Goal: Check status

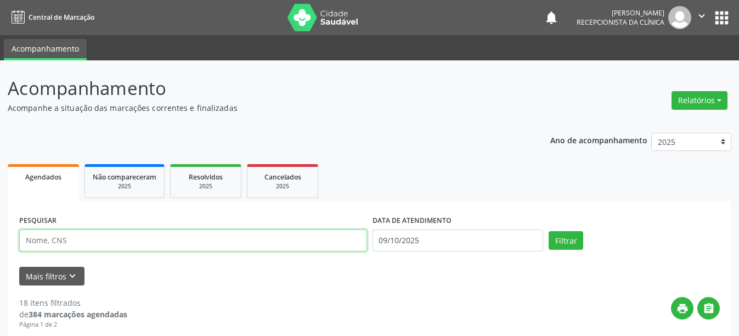
click at [143, 240] on input "text" at bounding box center [193, 240] width 348 height 22
type input "701407666927834"
click at [549, 231] on button "Filtrar" at bounding box center [566, 240] width 35 height 19
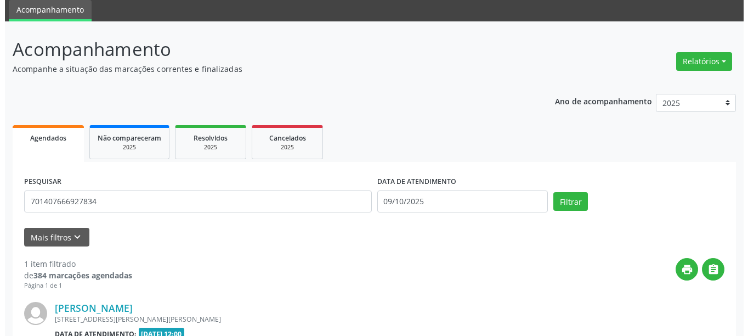
scroll to position [149, 0]
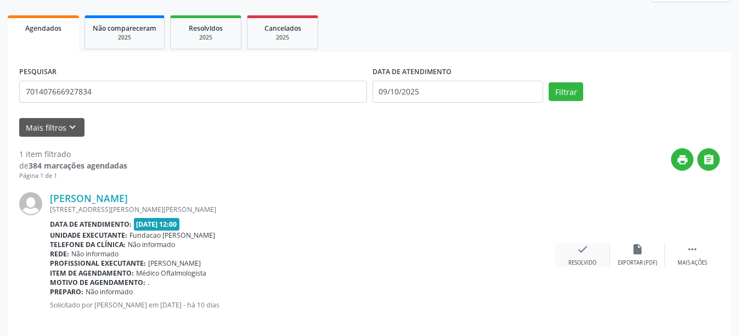
click at [596, 257] on div "check Resolvido" at bounding box center [582, 255] width 55 height 24
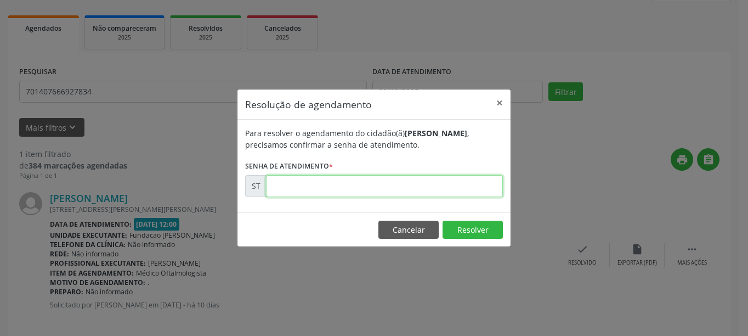
click at [446, 180] on input "text" at bounding box center [384, 186] width 237 height 22
type input "00025263"
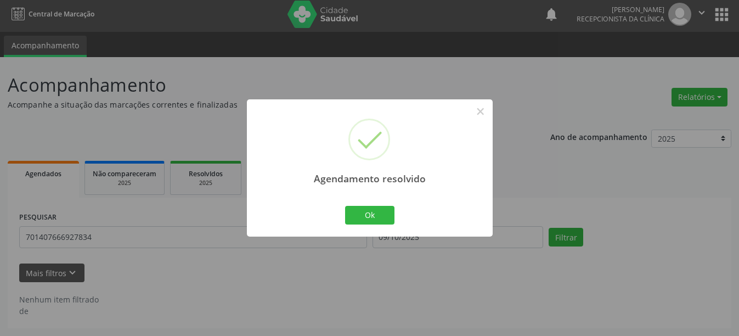
scroll to position [3, 0]
click at [373, 219] on button "Ok" at bounding box center [369, 215] width 49 height 19
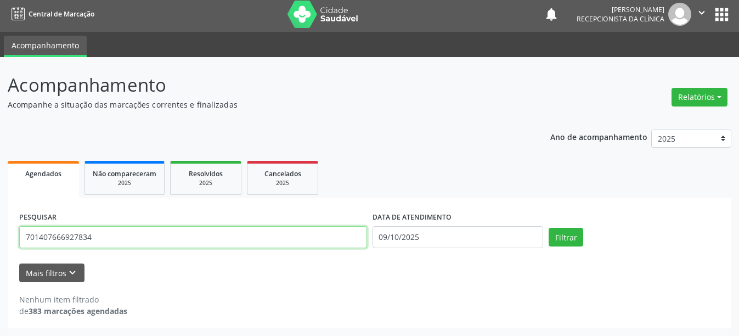
drag, startPoint x: 128, startPoint y: 229, endPoint x: 14, endPoint y: 232, distance: 114.2
click at [14, 232] on div "PESQUISAR 701407666927834 DATA DE ATENDIMENTO [DATE] Filtrar UNIDADE DE REFERÊN…" at bounding box center [370, 263] width 724 height 131
type input "702108748023698"
click at [549, 228] on button "Filtrar" at bounding box center [566, 237] width 35 height 19
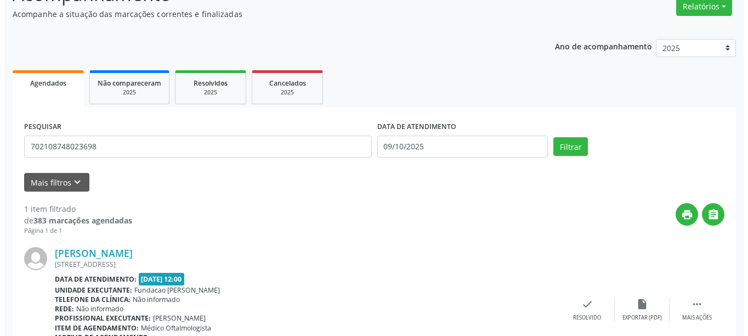
scroll to position [161, 0]
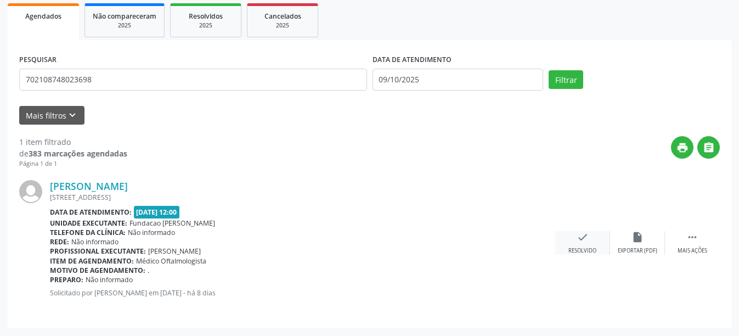
click at [578, 234] on icon "check" at bounding box center [583, 237] width 12 height 12
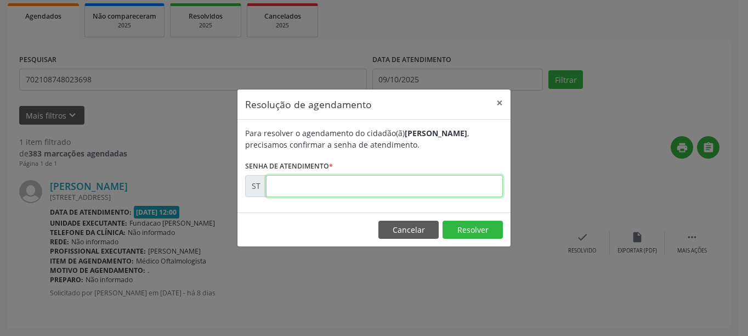
click at [413, 190] on input "text" at bounding box center [384, 186] width 237 height 22
type input "00025796"
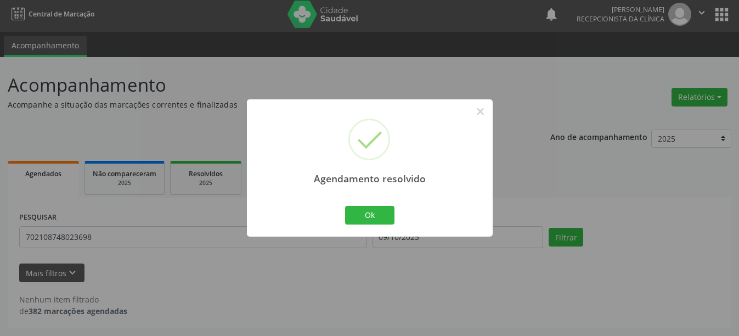
scroll to position [3, 0]
click at [359, 213] on button "Ok" at bounding box center [369, 215] width 49 height 19
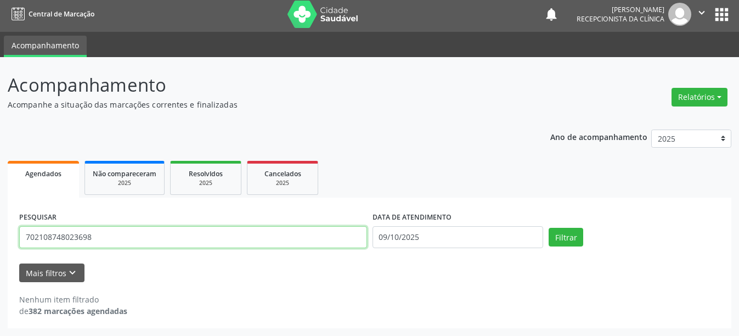
click at [141, 232] on input "702108748023698" at bounding box center [193, 237] width 348 height 22
type input "708607588225186"
click at [549, 228] on button "Filtrar" at bounding box center [566, 237] width 35 height 19
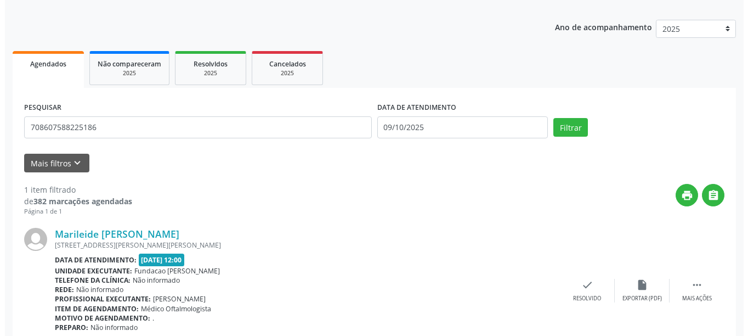
scroll to position [161, 0]
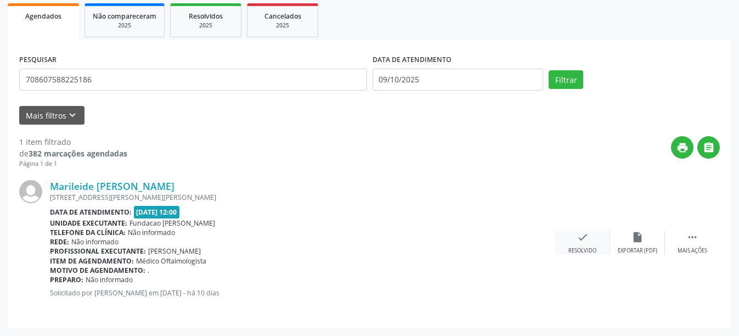
click at [589, 242] on div "check Resolvido" at bounding box center [582, 243] width 55 height 24
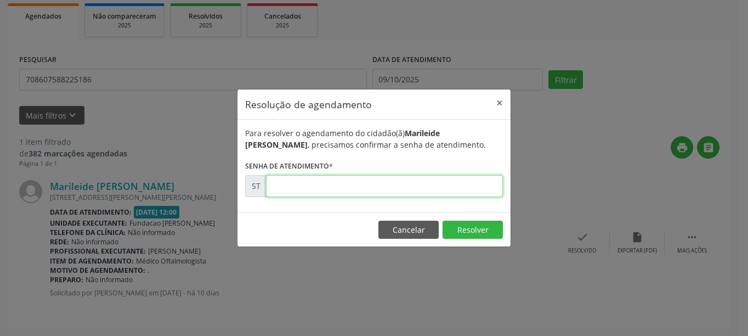
click at [427, 187] on input "text" at bounding box center [384, 186] width 237 height 22
type input "00025265"
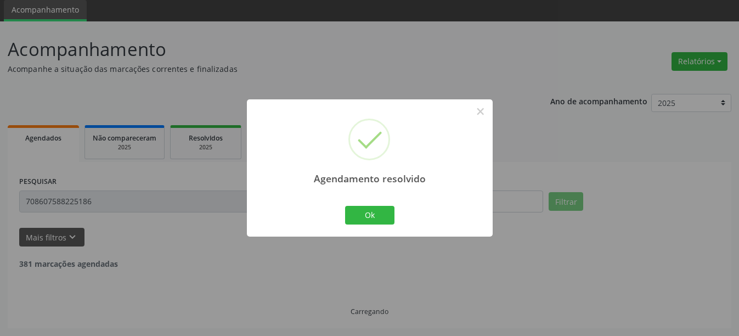
scroll to position [3, 0]
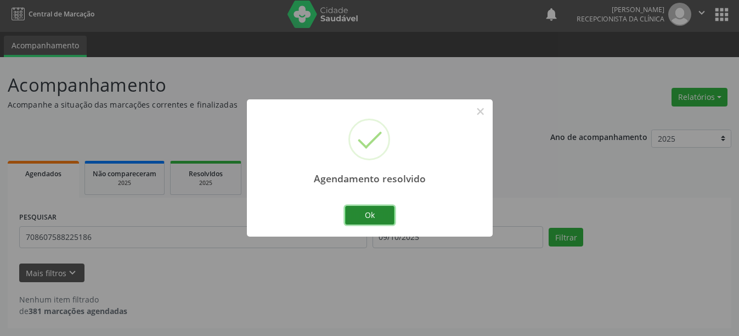
click at [384, 221] on button "Ok" at bounding box center [369, 215] width 49 height 19
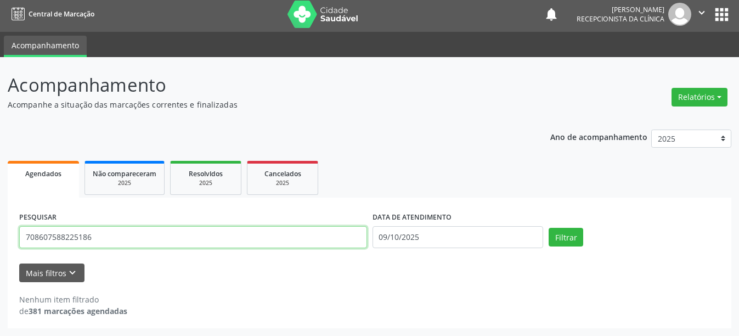
click at [160, 232] on input "708607588225186" at bounding box center [193, 237] width 348 height 22
type input "700601979396069"
click at [549, 228] on button "Filtrar" at bounding box center [566, 237] width 35 height 19
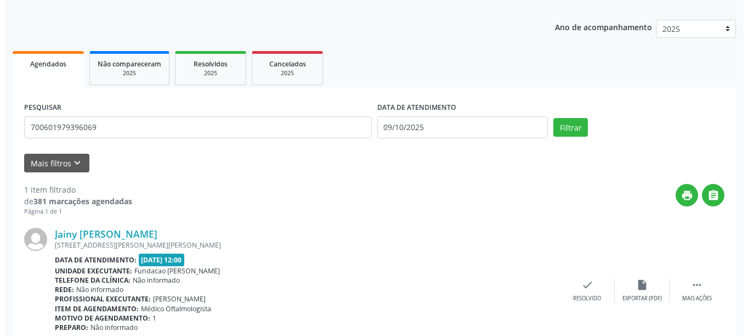
scroll to position [161, 0]
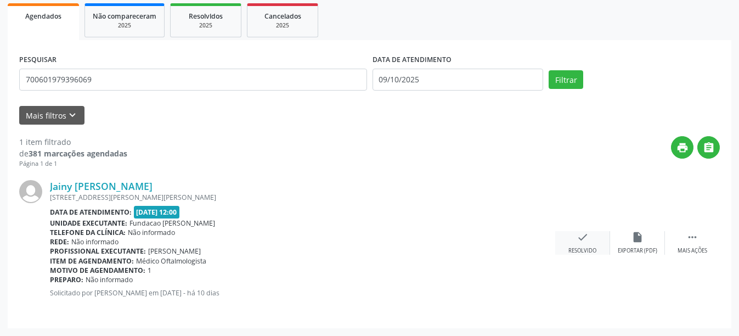
click at [596, 243] on div "check Resolvido" at bounding box center [582, 243] width 55 height 24
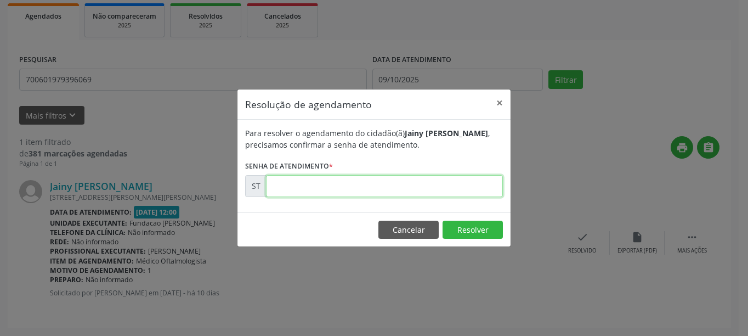
click at [400, 184] on input "text" at bounding box center [384, 186] width 237 height 22
type input "00025130"
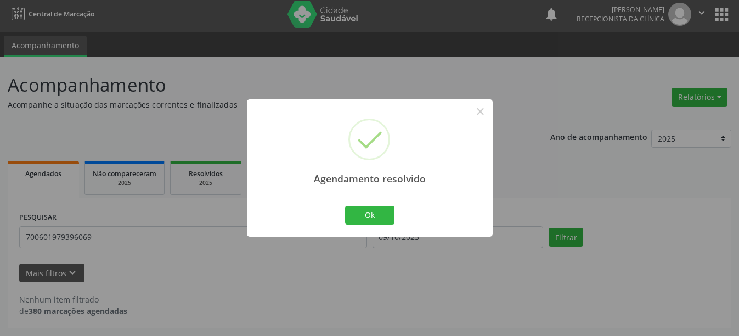
scroll to position [3, 0]
click at [381, 216] on button "Ok" at bounding box center [369, 215] width 49 height 19
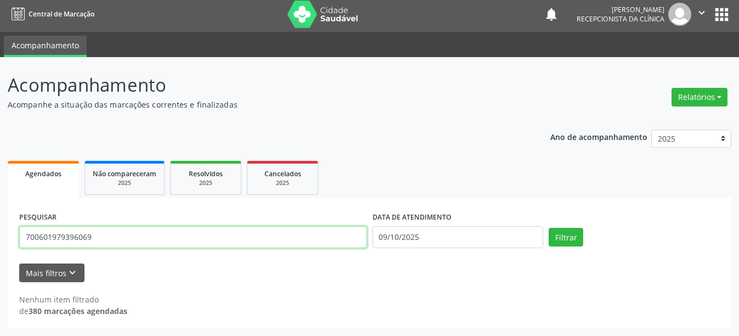
click at [177, 233] on input "700601979396069" at bounding box center [193, 237] width 348 height 22
click at [549, 228] on button "Filtrar" at bounding box center [566, 237] width 35 height 19
click at [189, 233] on input "704704533285040" at bounding box center [193, 237] width 348 height 22
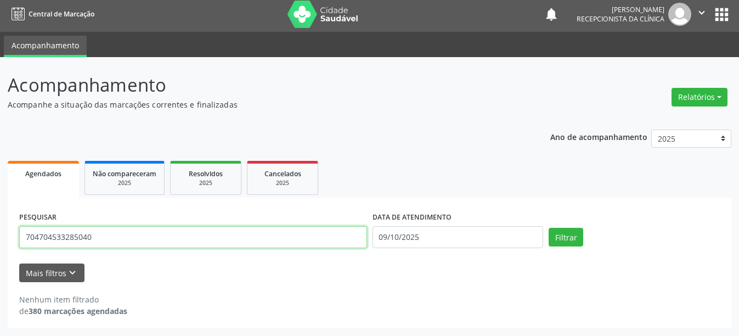
click at [549, 228] on button "Filtrar" at bounding box center [566, 237] width 35 height 19
click at [154, 233] on input "704704533285040" at bounding box center [193, 237] width 348 height 22
click at [549, 228] on button "Filtrar" at bounding box center [566, 237] width 35 height 19
click at [333, 233] on input "704704533285040" at bounding box center [193, 237] width 348 height 22
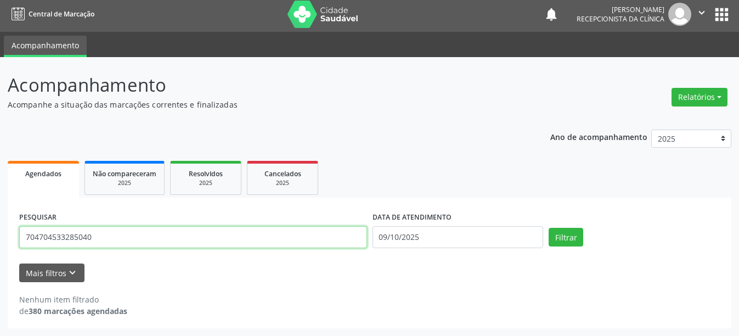
click at [333, 233] on input "704704533285040" at bounding box center [193, 237] width 348 height 22
drag, startPoint x: 199, startPoint y: 243, endPoint x: 16, endPoint y: 240, distance: 182.7
click at [16, 240] on div "PESQUISAR 704704533285040" at bounding box center [192, 232] width 353 height 47
type input "898003429266892"
click at [549, 228] on button "Filtrar" at bounding box center [566, 237] width 35 height 19
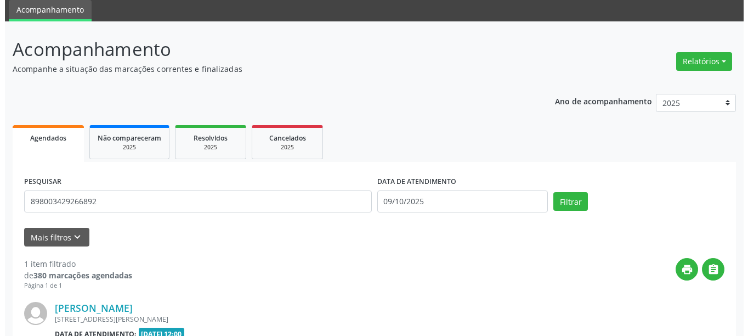
scroll to position [149, 0]
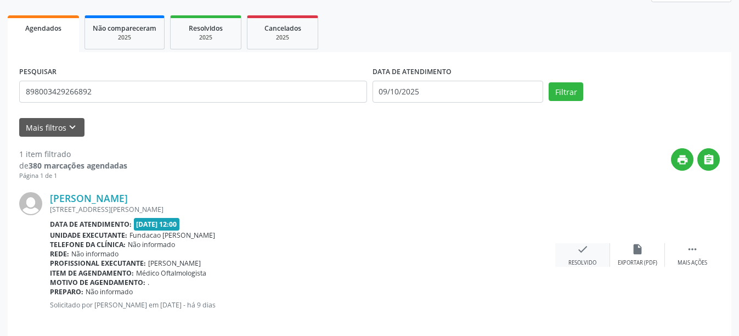
click at [589, 256] on div "check Resolvido" at bounding box center [582, 255] width 55 height 24
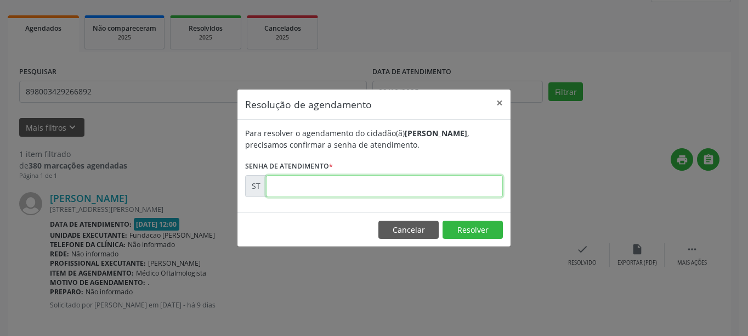
click at [425, 192] on input "text" at bounding box center [384, 186] width 237 height 22
type input "00025549"
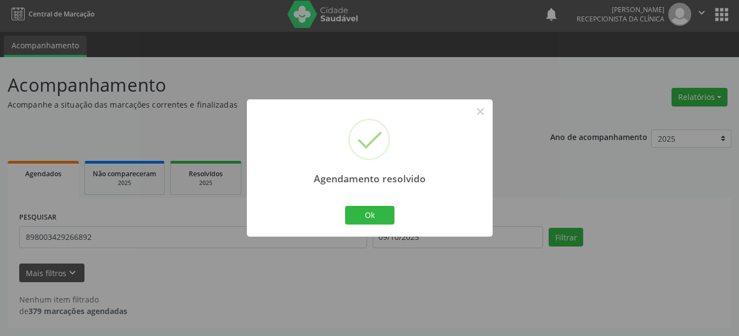
scroll to position [3, 0]
click at [372, 216] on button "Ok" at bounding box center [369, 215] width 49 height 19
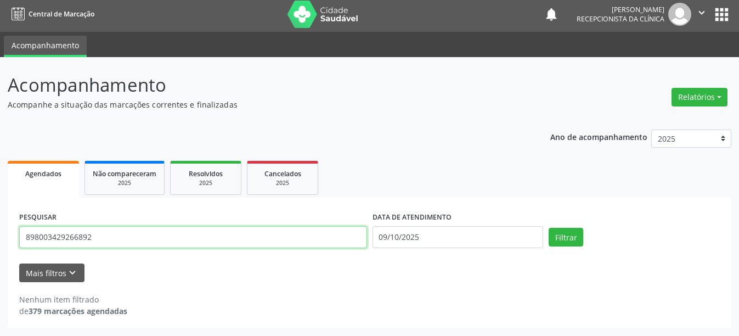
click at [137, 235] on input "898003429266892" at bounding box center [193, 237] width 348 height 22
type input "708201162875648"
click at [549, 228] on button "Filtrar" at bounding box center [566, 237] width 35 height 19
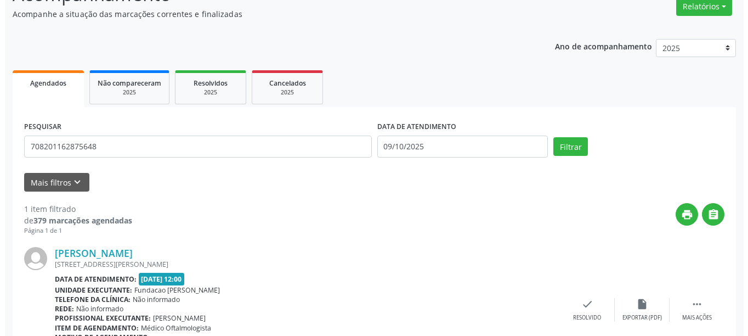
scroll to position [149, 0]
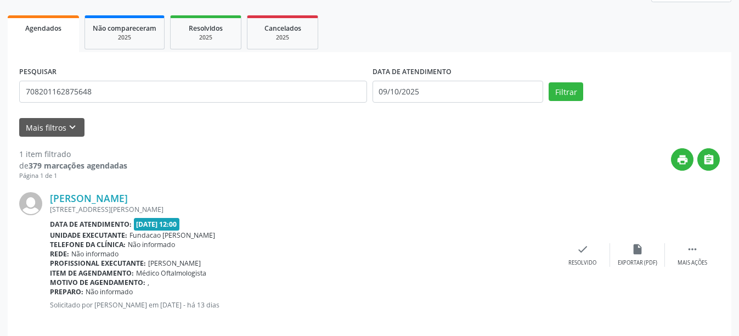
click at [588, 241] on div "[PERSON_NAME] [STREET_ADDRESS] Data de atendimento: [DATE] 12:00 Unidade execut…" at bounding box center [369, 255] width 701 height 148
click at [587, 252] on icon "check" at bounding box center [583, 249] width 12 height 12
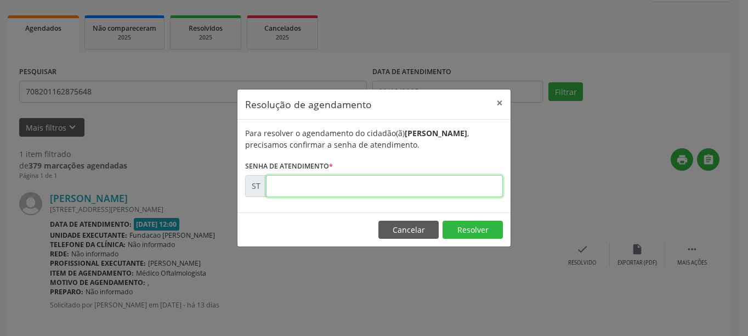
click at [478, 182] on input "text" at bounding box center [384, 186] width 237 height 22
type input "00024059"
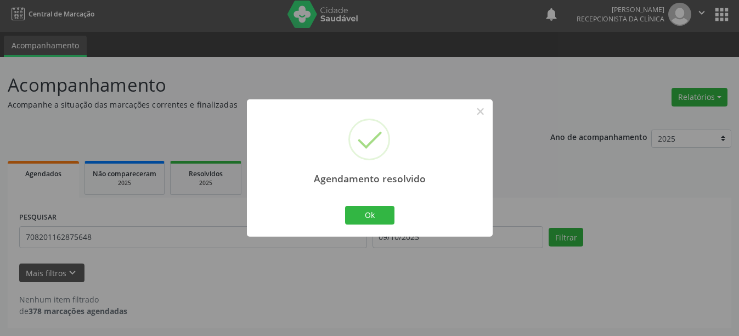
scroll to position [3, 0]
click at [384, 206] on button "Ok" at bounding box center [369, 215] width 49 height 19
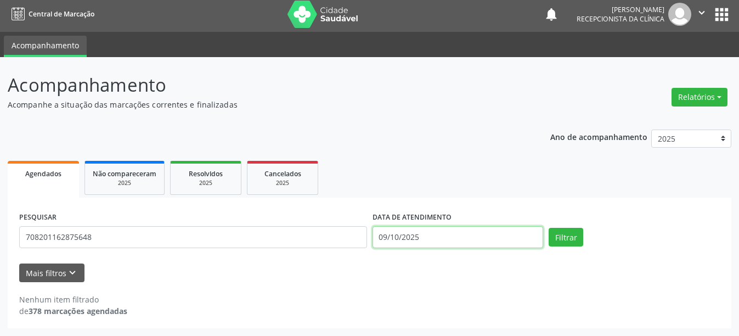
click at [525, 242] on input "09/10/2025" at bounding box center [458, 237] width 171 height 22
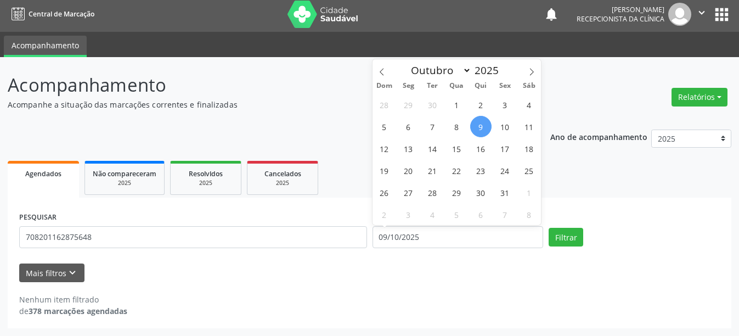
click at [478, 129] on span "9" at bounding box center [480, 126] width 21 height 21
type input "09/10/2025"
click at [478, 129] on span "9" at bounding box center [480, 126] width 21 height 21
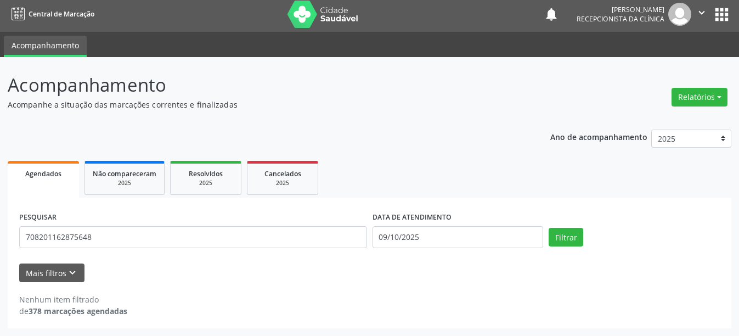
click at [123, 225] on div "PESQUISAR 708201162875648" at bounding box center [192, 232] width 353 height 47
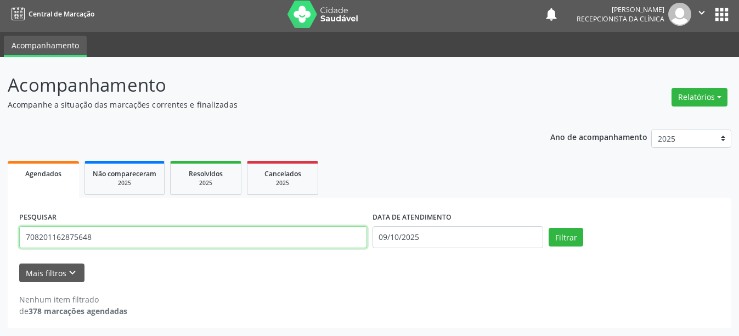
click at [120, 242] on input "708201162875648" at bounding box center [193, 237] width 348 height 22
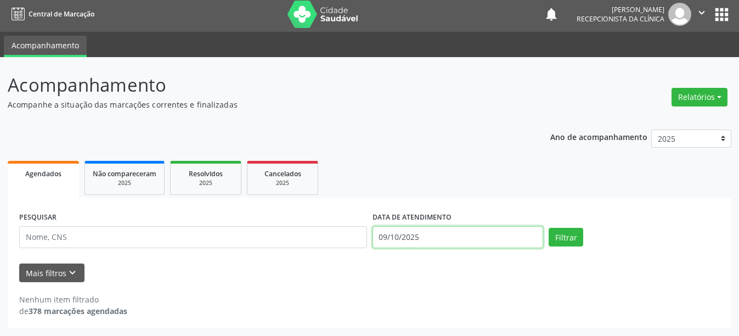
click at [504, 238] on input "09/10/2025" at bounding box center [458, 237] width 171 height 22
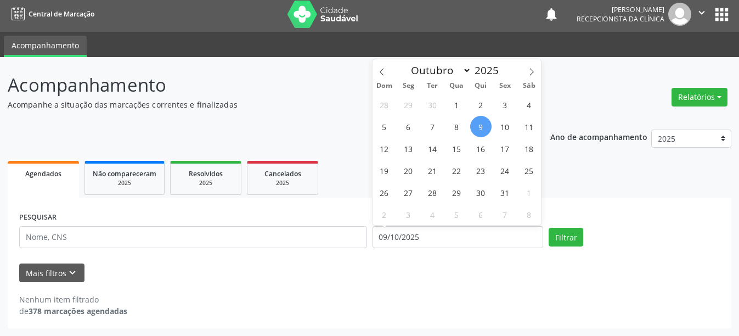
click at [480, 126] on span "9" at bounding box center [480, 126] width 21 height 21
type input "09/10/2025"
click at [480, 126] on span "9" at bounding box center [480, 126] width 21 height 21
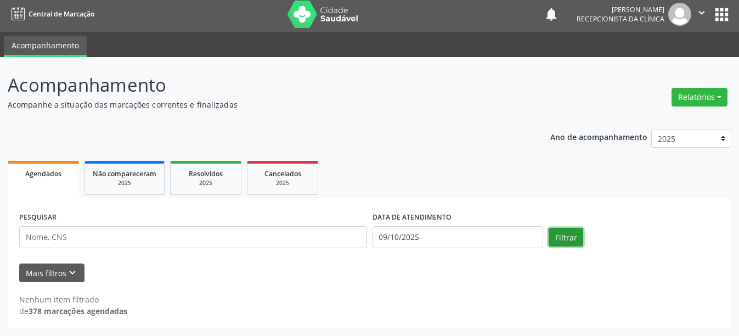
click at [573, 238] on button "Filtrar" at bounding box center [566, 237] width 35 height 19
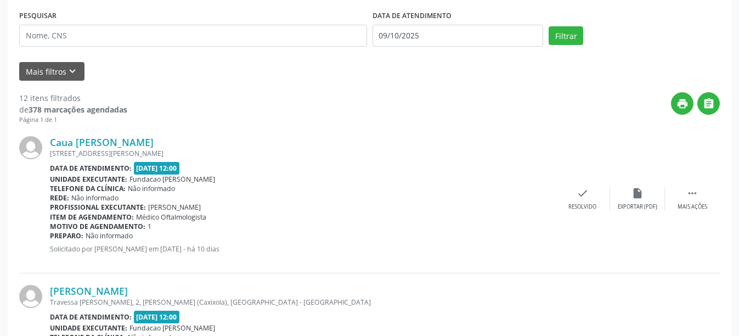
scroll to position [150, 0]
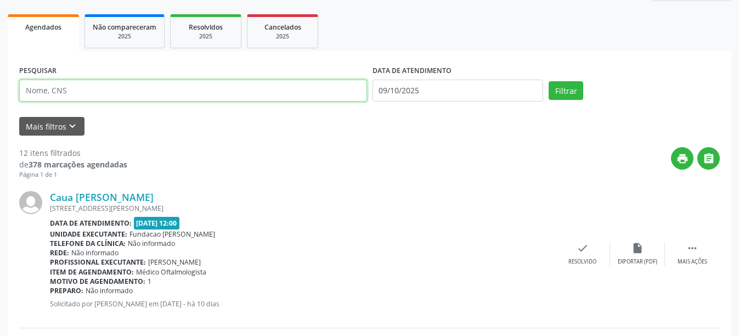
click at [78, 91] on input "text" at bounding box center [193, 91] width 348 height 22
type input "704704533285040"
click at [549, 81] on button "Filtrar" at bounding box center [566, 90] width 35 height 19
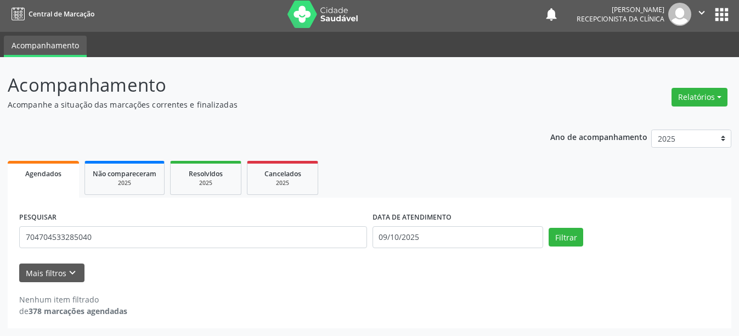
scroll to position [3, 0]
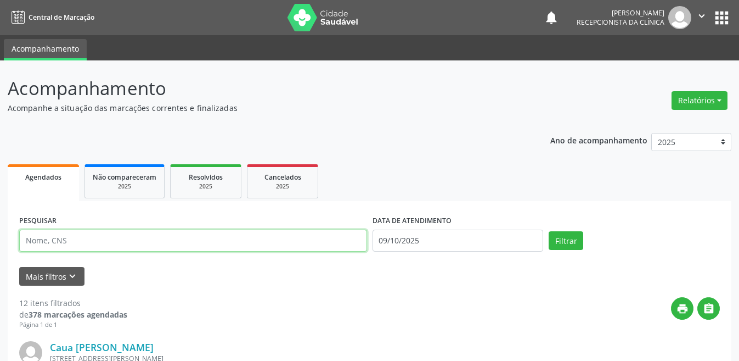
click at [57, 233] on input "text" at bounding box center [193, 240] width 348 height 22
type input "700006581133609"
click at [549, 231] on button "Filtrar" at bounding box center [566, 240] width 35 height 19
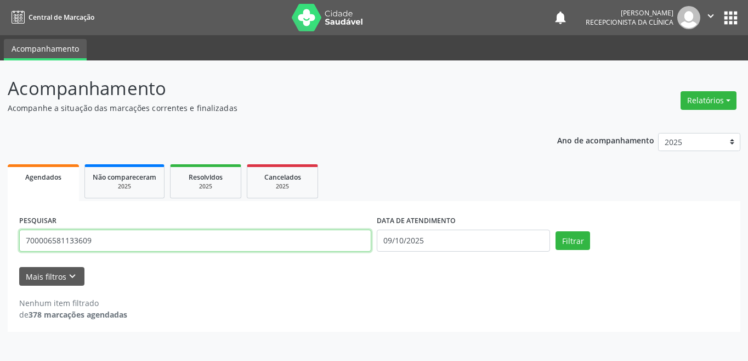
click at [151, 240] on input "700006581133609" at bounding box center [195, 240] width 352 height 22
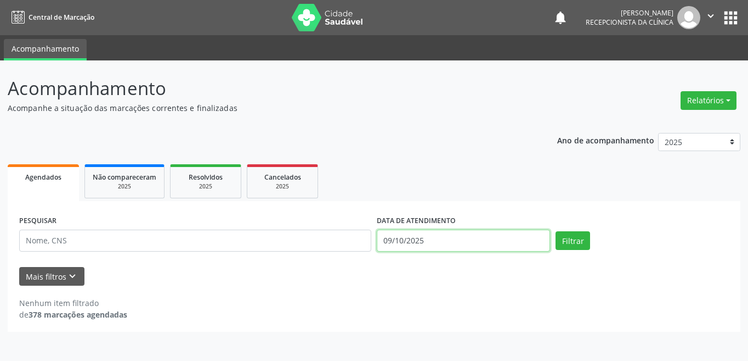
click at [501, 250] on input "09/10/2025" at bounding box center [463, 240] width 173 height 22
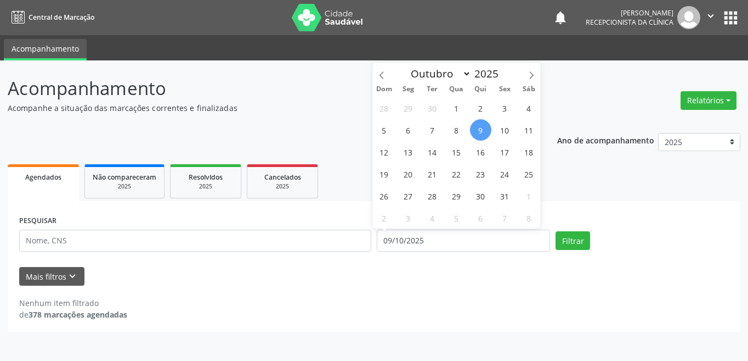
click at [484, 126] on span "9" at bounding box center [480, 129] width 21 height 21
type input "09/10/2025"
click at [484, 126] on span "9" at bounding box center [480, 129] width 21 height 21
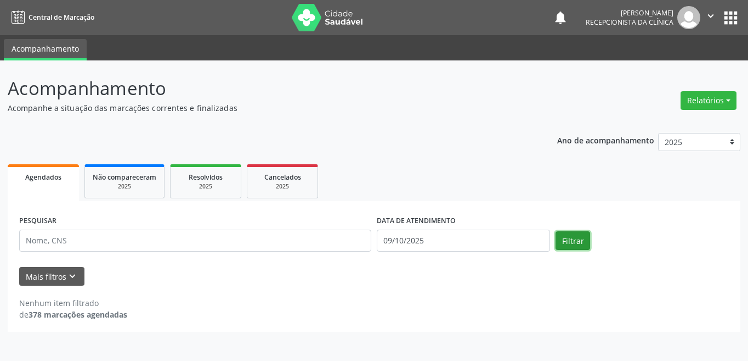
click at [577, 240] on button "Filtrar" at bounding box center [573, 240] width 35 height 19
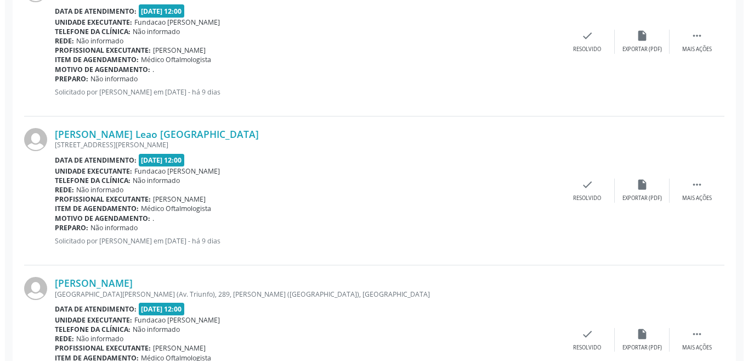
scroll to position [1662, 0]
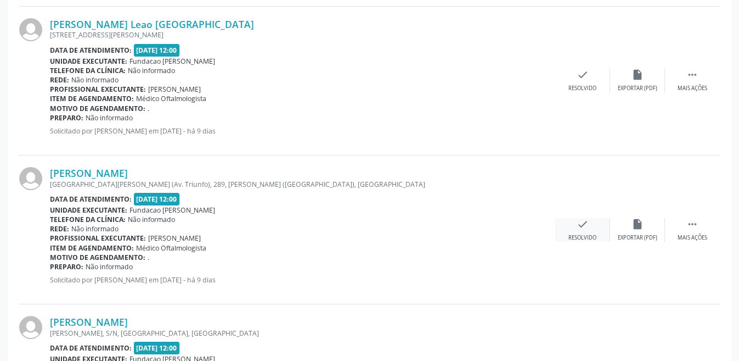
click at [587, 218] on icon "check" at bounding box center [583, 224] width 12 height 12
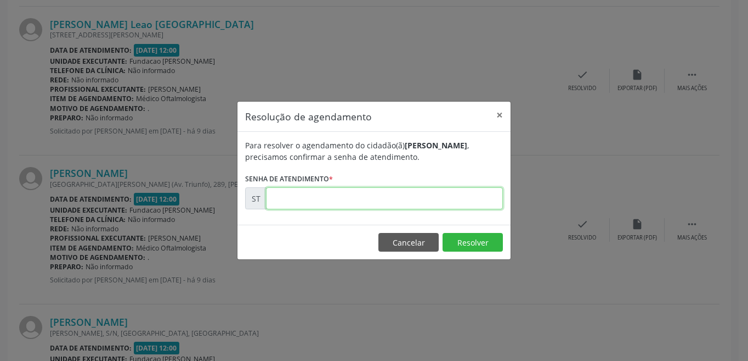
click at [448, 190] on input "text" at bounding box center [384, 198] width 237 height 22
type input "00025701"
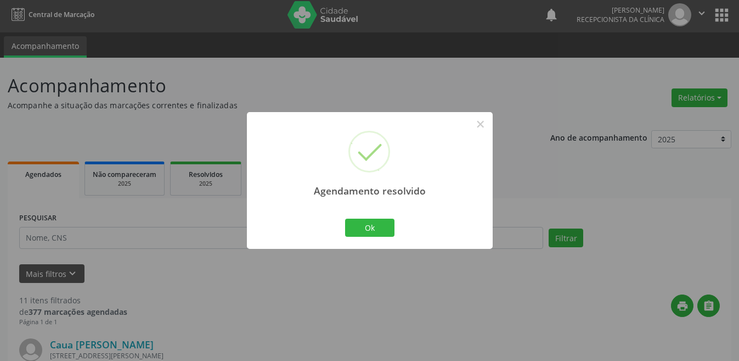
scroll to position [1623, 0]
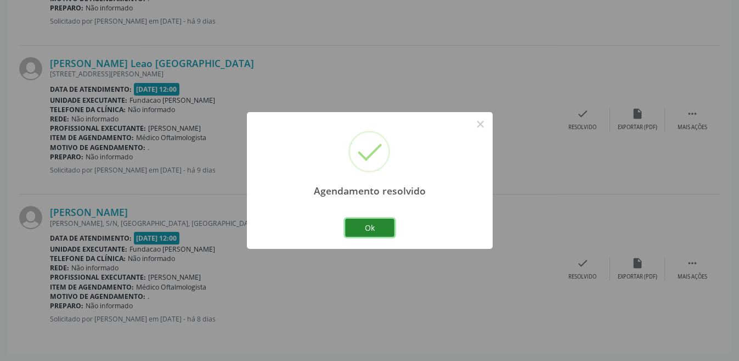
click at [385, 225] on button "Ok" at bounding box center [369, 227] width 49 height 19
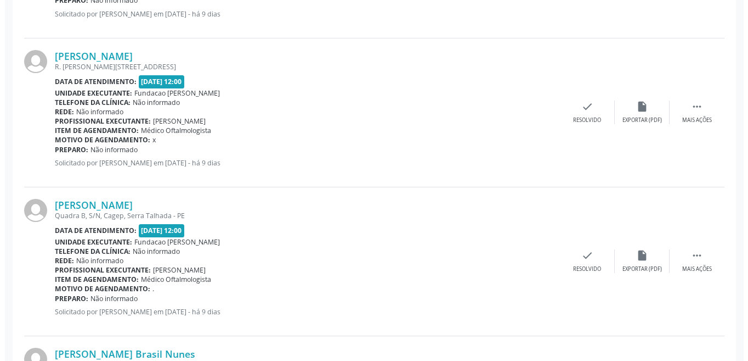
scroll to position [1129, 0]
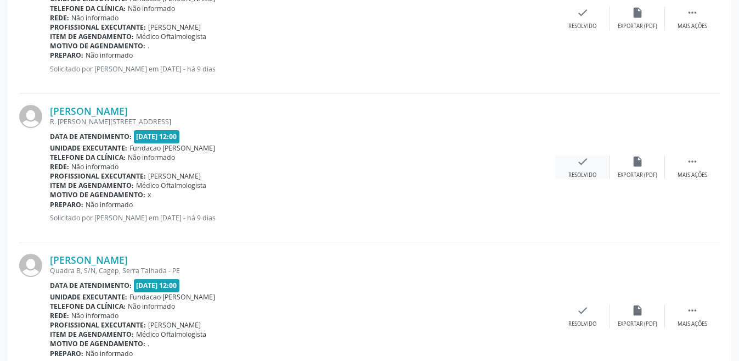
click at [578, 172] on div "Resolvido" at bounding box center [582, 175] width 28 height 8
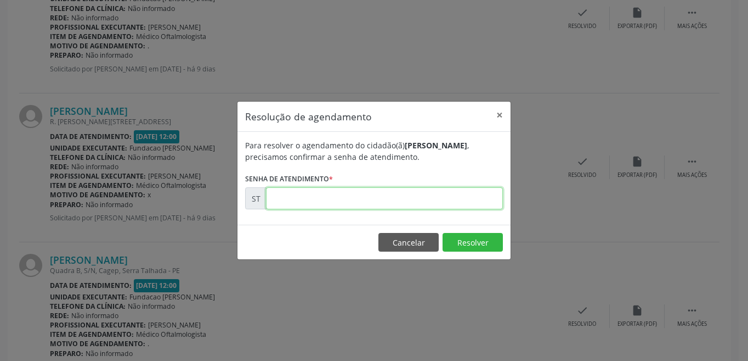
click at [409, 190] on input "text" at bounding box center [384, 198] width 237 height 22
type input "00025323"
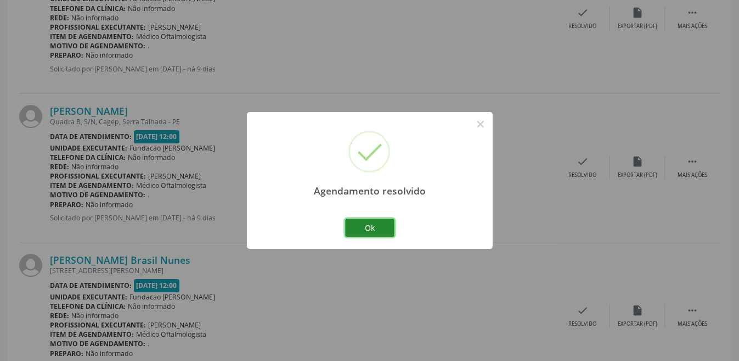
click at [390, 224] on button "Ok" at bounding box center [369, 227] width 49 height 19
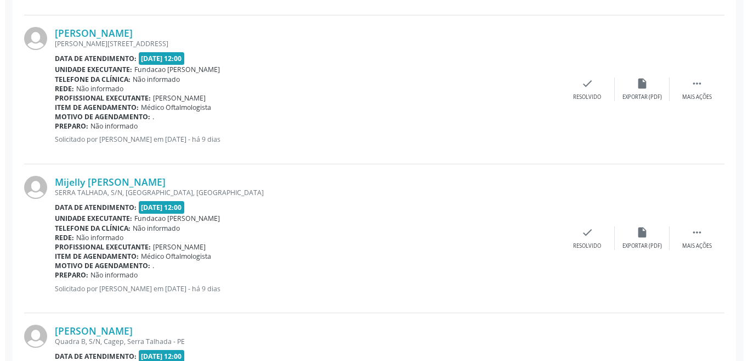
scroll to position [854, 0]
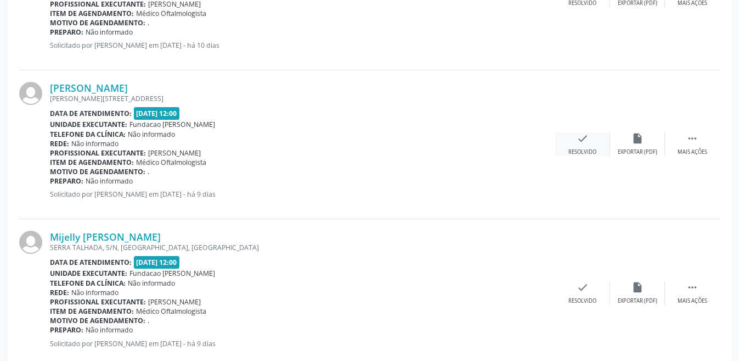
click at [577, 143] on icon "check" at bounding box center [583, 138] width 12 height 12
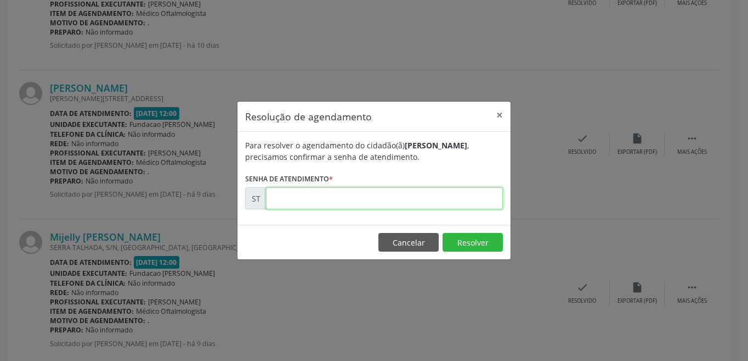
click at [393, 195] on input "text" at bounding box center [384, 198] width 237 height 22
type input "00025291"
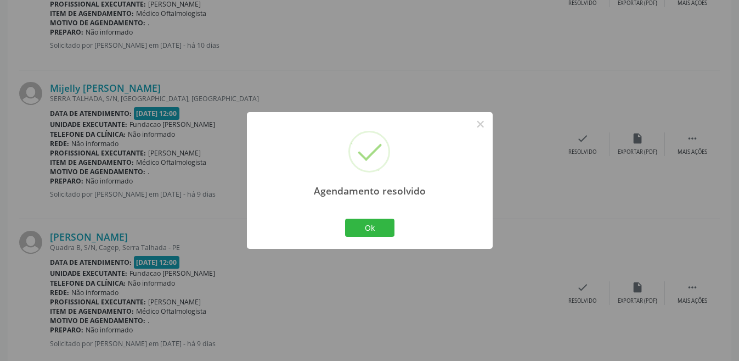
click at [401, 223] on div "Agendamento resolvido × Ok Cancel" at bounding box center [370, 180] width 246 height 137
click at [381, 226] on button "Ok" at bounding box center [369, 227] width 49 height 19
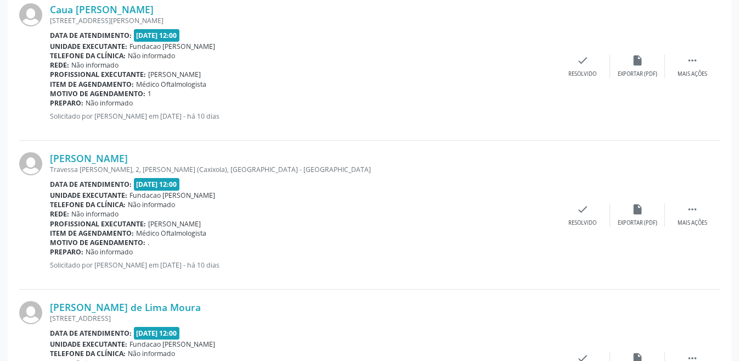
scroll to position [118, 0]
